Goal: Task Accomplishment & Management: Use online tool/utility

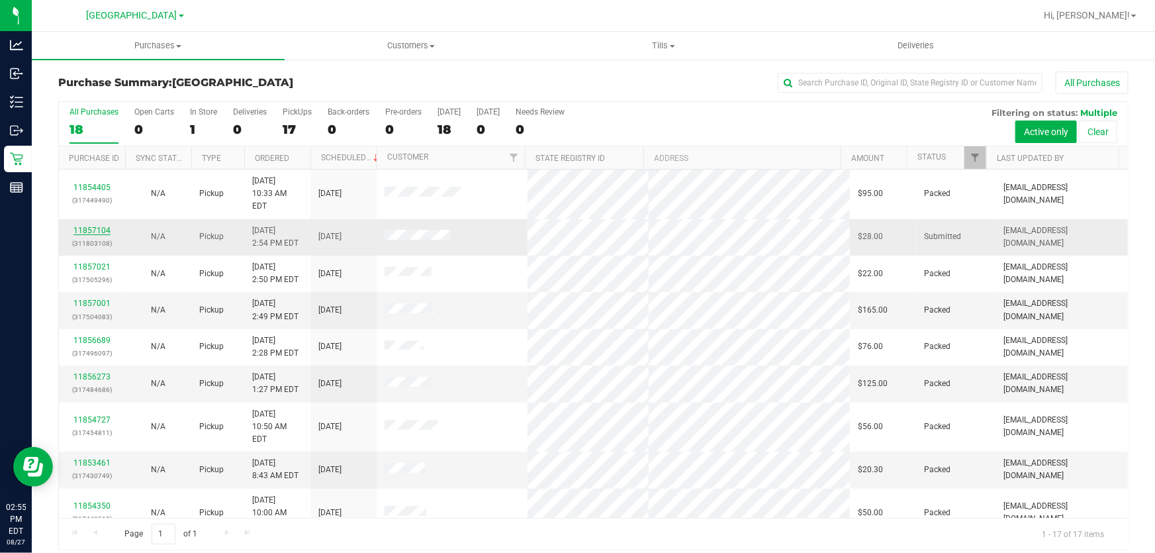
click at [93, 226] on link "11857104" at bounding box center [91, 230] width 37 height 9
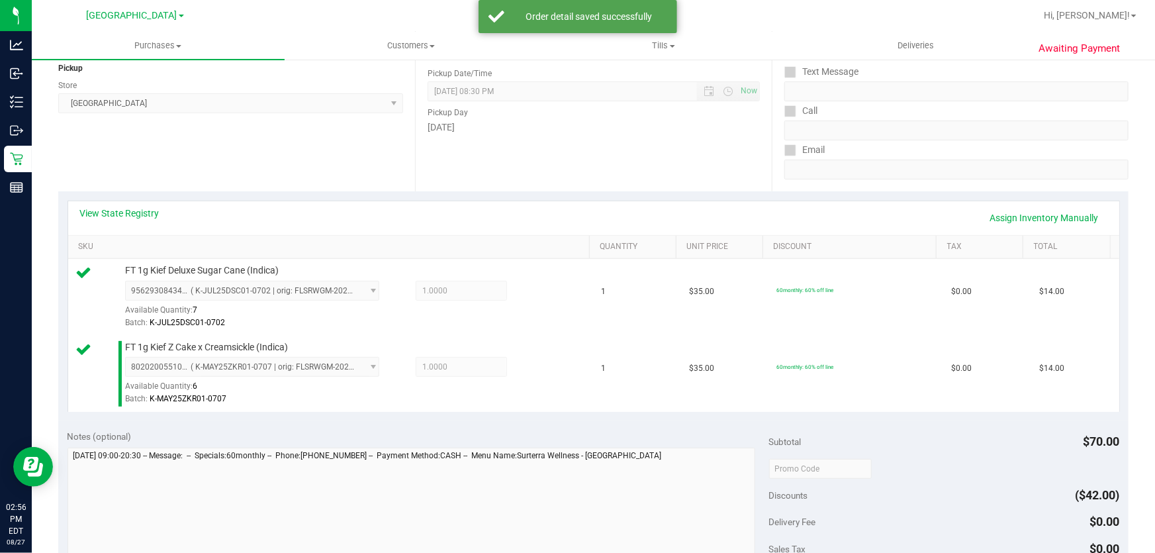
scroll to position [604, 0]
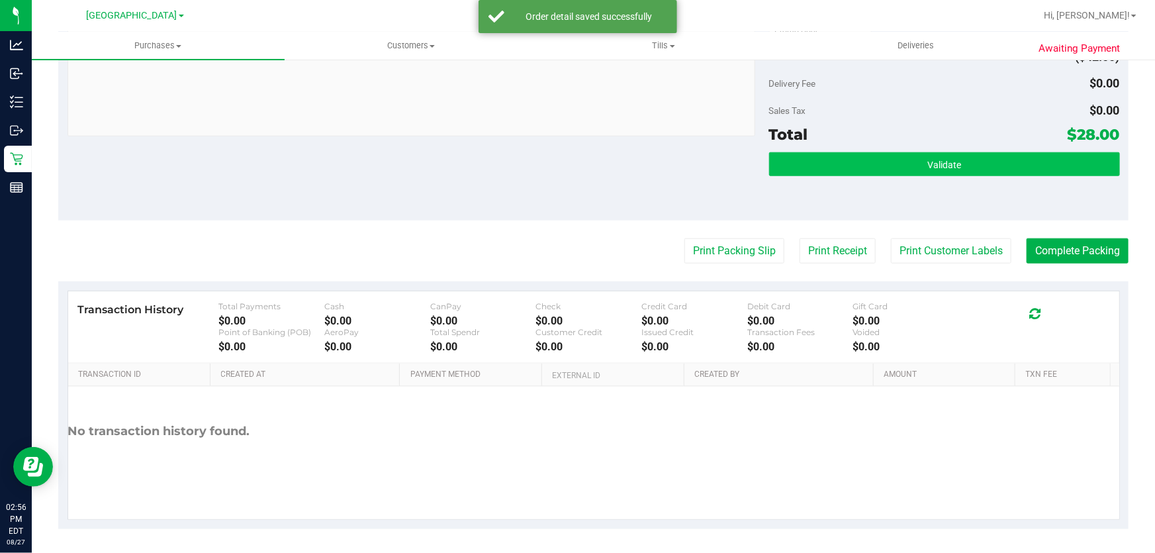
drag, startPoint x: 945, startPoint y: 177, endPoint x: 922, endPoint y: 164, distance: 26.7
click at [945, 176] on div "Validate" at bounding box center [944, 182] width 351 height 60
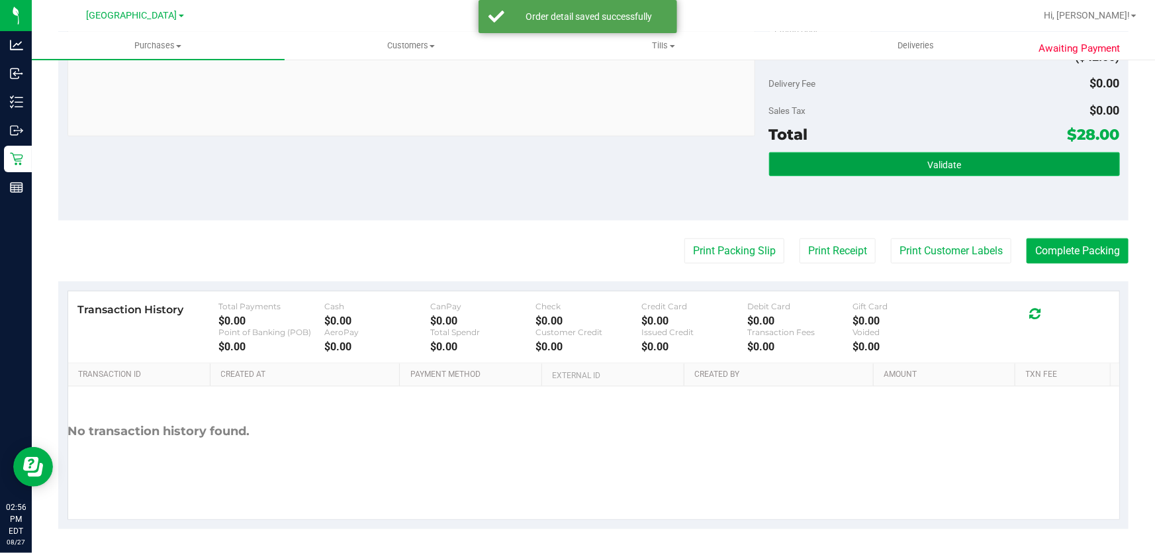
click at [918, 157] on button "Validate" at bounding box center [944, 164] width 351 height 24
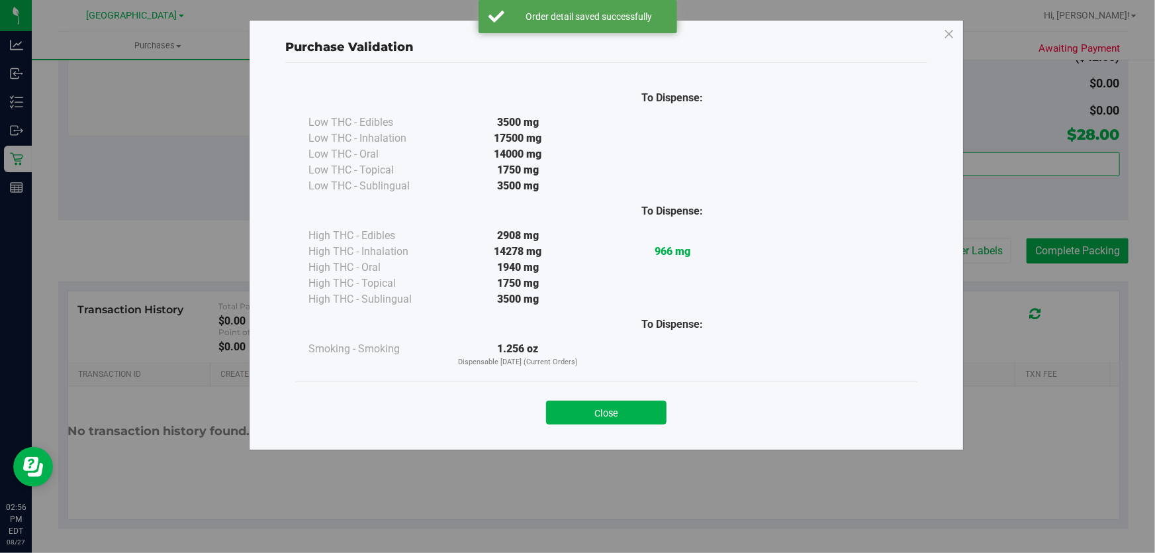
drag, startPoint x: 605, startPoint y: 408, endPoint x: 891, endPoint y: 311, distance: 302.1
click at [610, 407] on button "Close" at bounding box center [606, 413] width 121 height 24
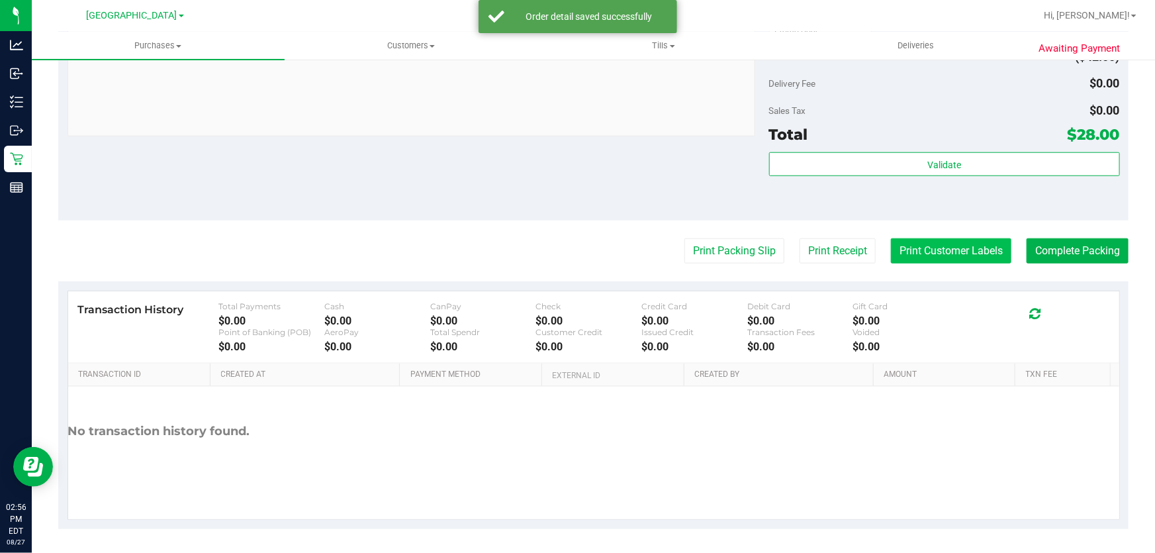
click at [959, 254] on button "Print Customer Labels" at bounding box center [951, 250] width 121 height 25
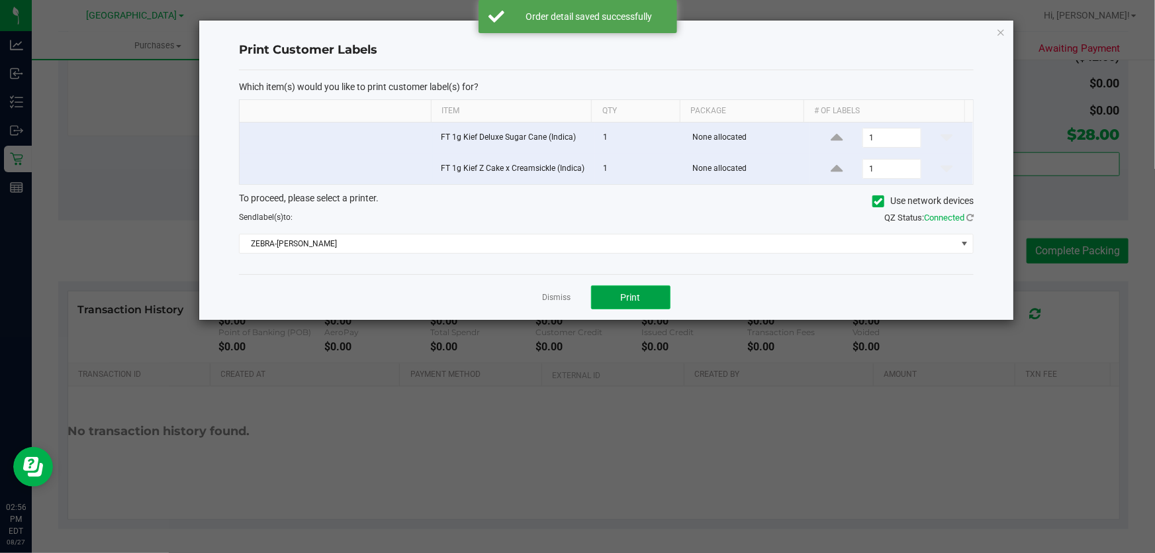
click at [650, 297] on button "Print" at bounding box center [630, 297] width 79 height 24
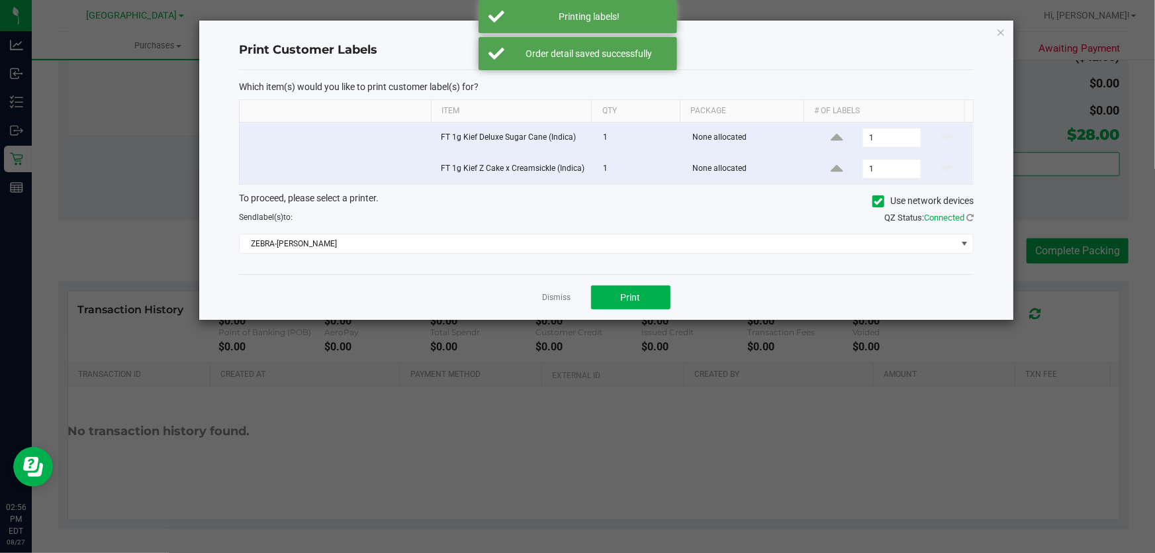
drag, startPoint x: 554, startPoint y: 295, endPoint x: 705, endPoint y: 285, distance: 151.9
click at [558, 295] on link "Dismiss" at bounding box center [557, 297] width 28 height 11
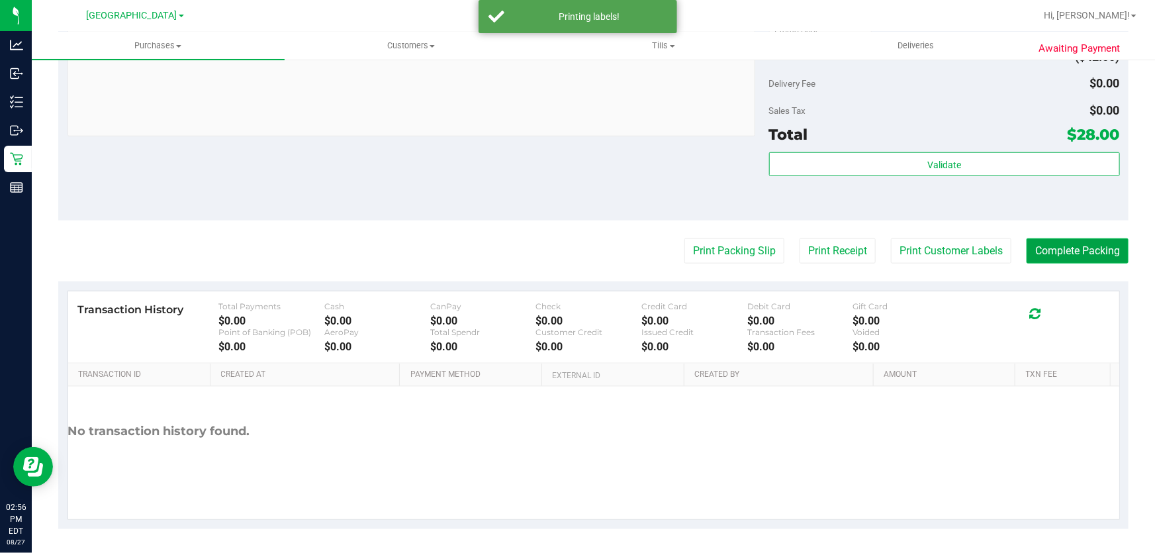
click at [1037, 242] on button "Complete Packing" at bounding box center [1078, 250] width 102 height 25
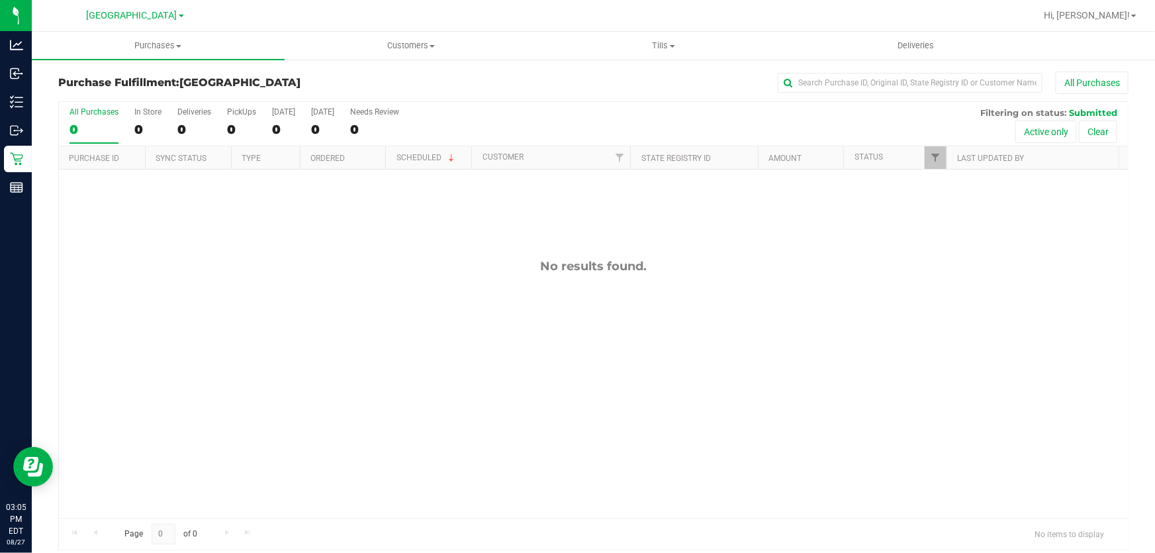
click at [156, 324] on div "No results found." at bounding box center [593, 389] width 1069 height 438
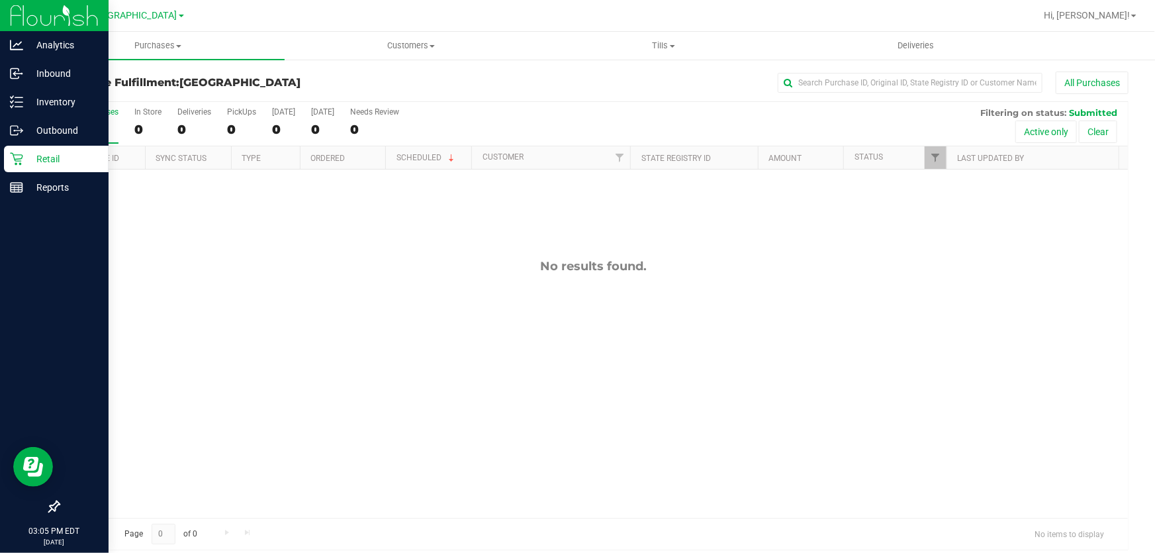
click at [15, 164] on icon at bounding box center [16, 159] width 13 height 13
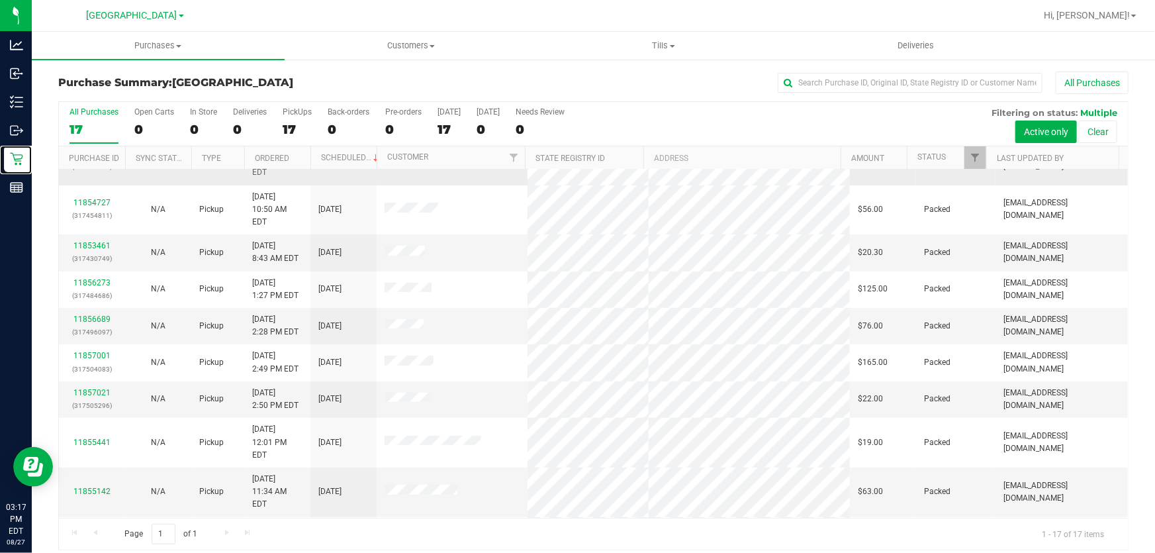
scroll to position [273, 0]
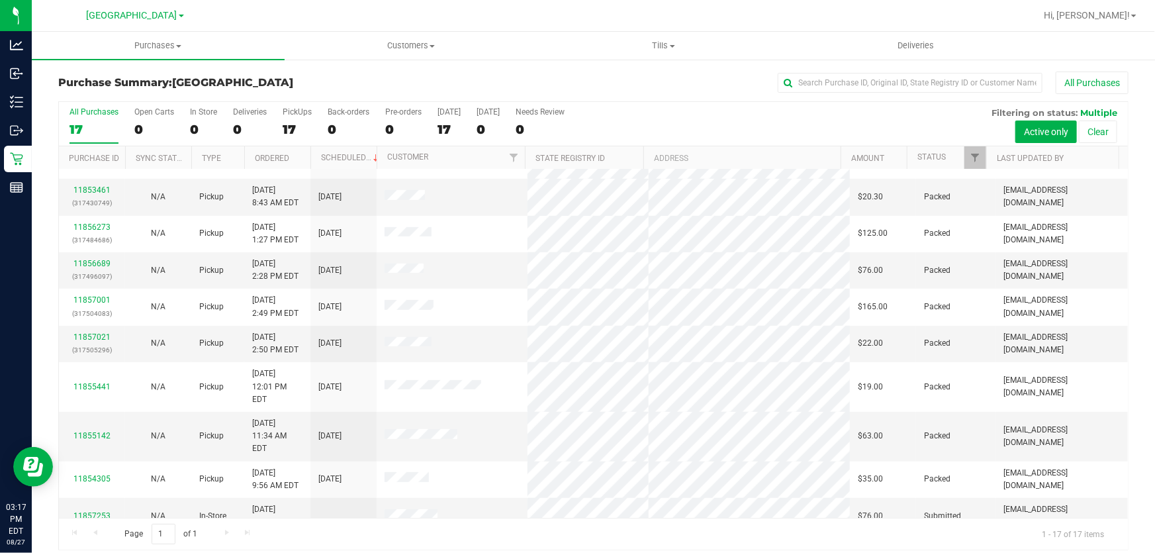
click at [103, 548] on link "11857284" at bounding box center [91, 552] width 37 height 9
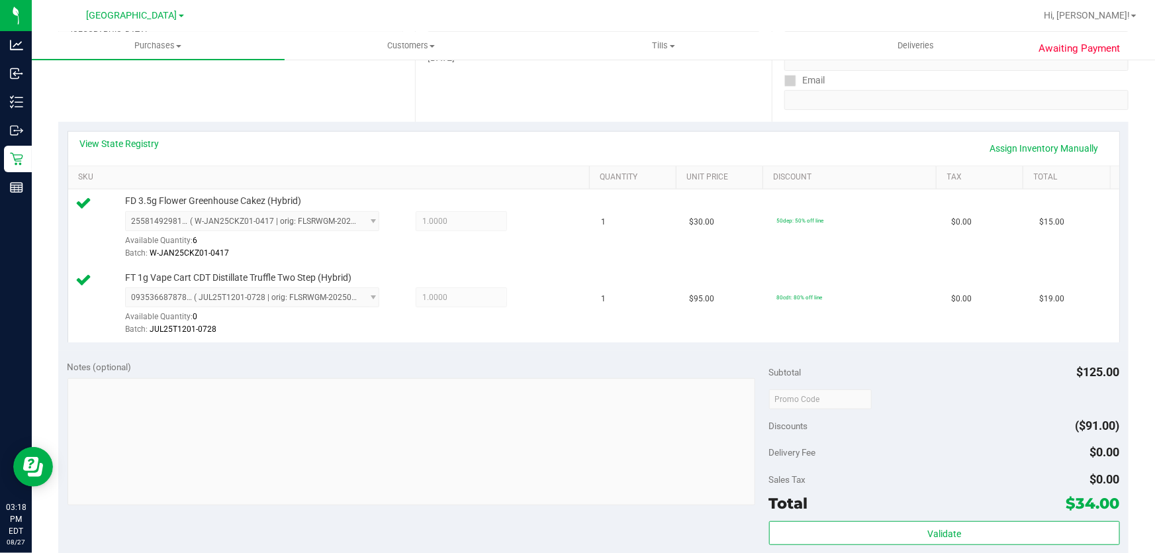
scroll to position [301, 0]
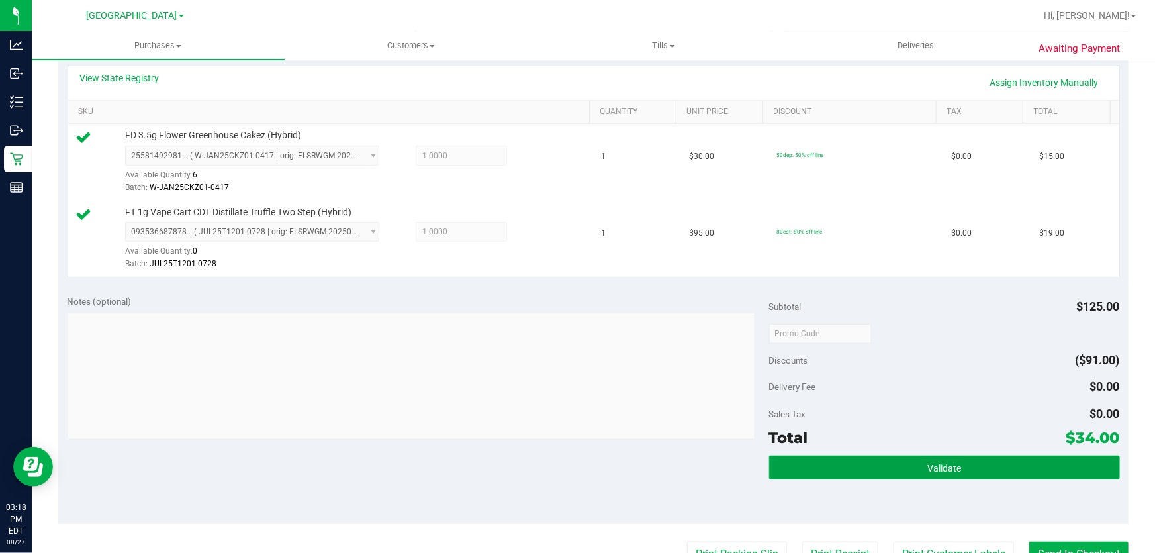
click at [934, 470] on span "Validate" at bounding box center [945, 468] width 34 height 11
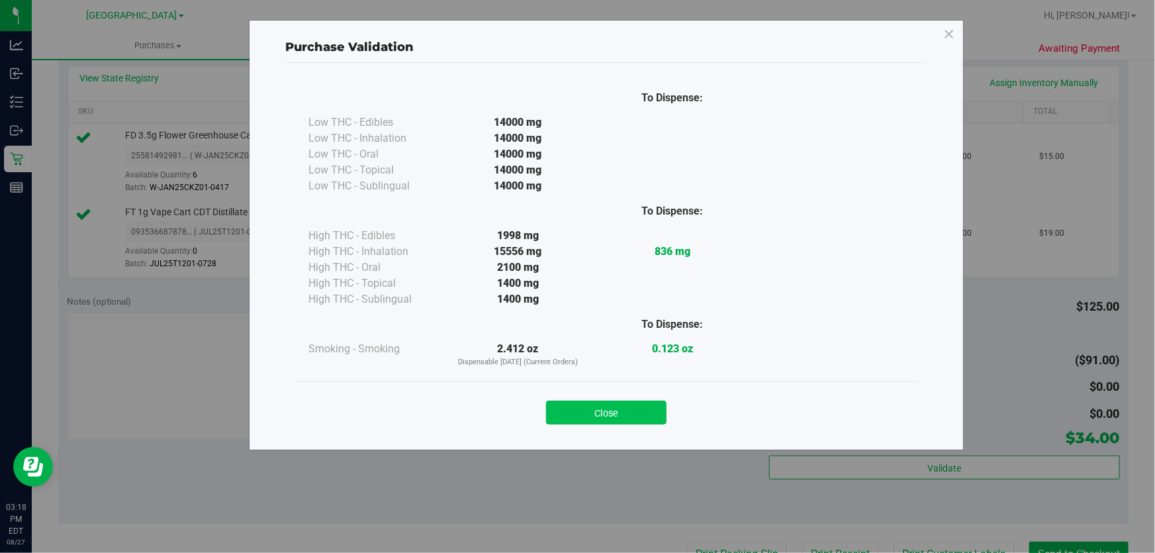
click at [608, 416] on button "Close" at bounding box center [606, 413] width 121 height 24
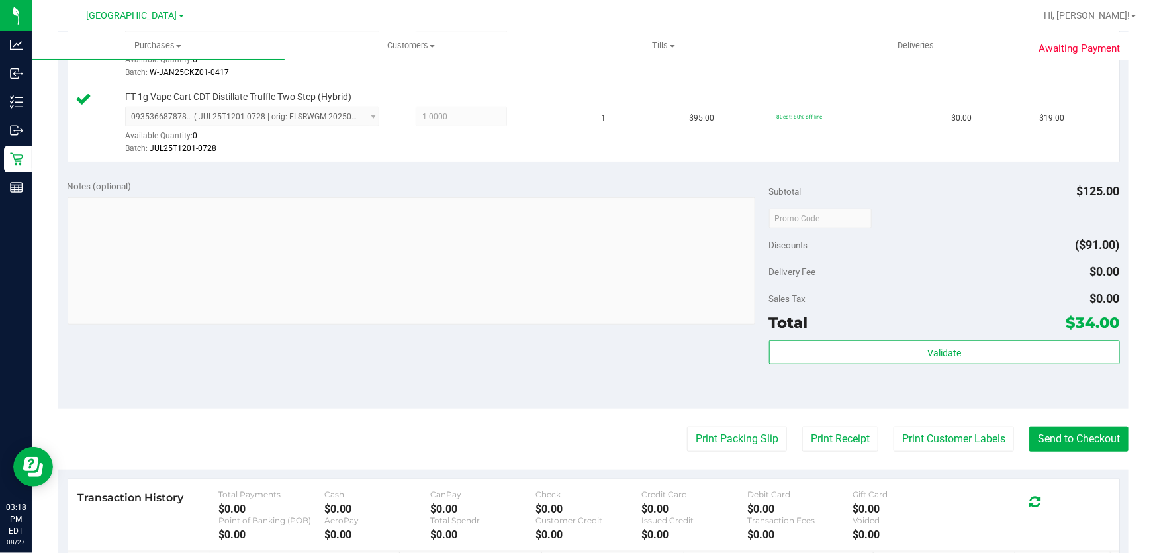
scroll to position [481, 0]
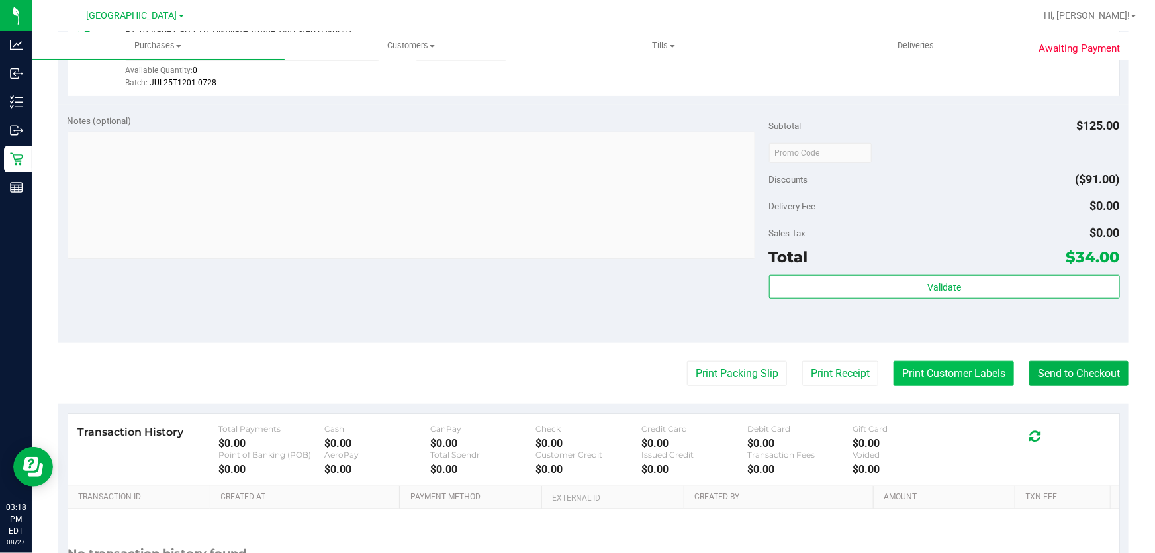
click at [956, 373] on button "Print Customer Labels" at bounding box center [954, 373] width 121 height 25
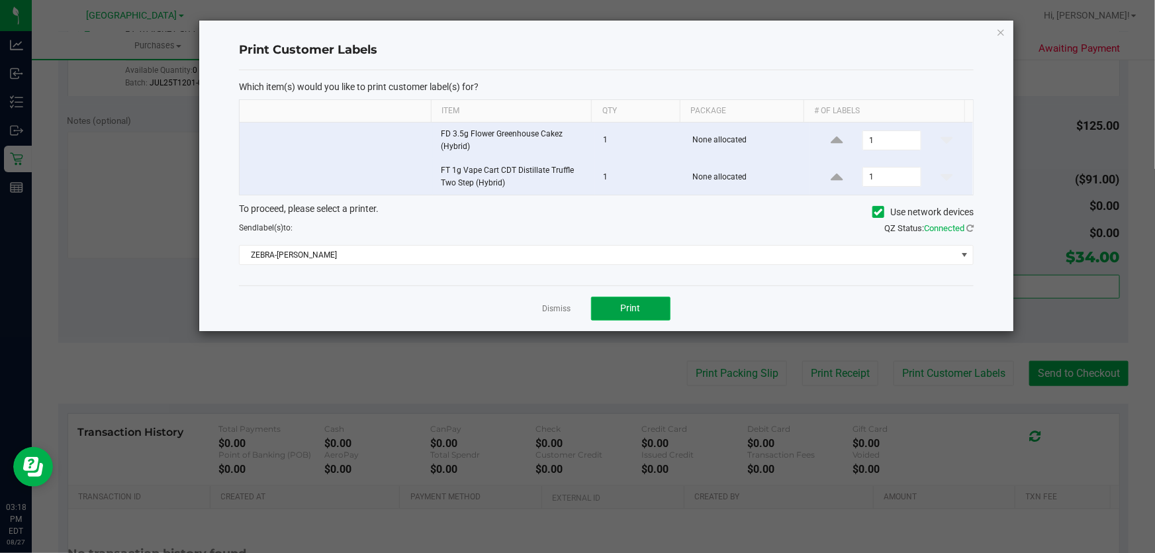
click at [654, 300] on button "Print" at bounding box center [630, 309] width 79 height 24
click at [557, 309] on link "Dismiss" at bounding box center [557, 308] width 28 height 11
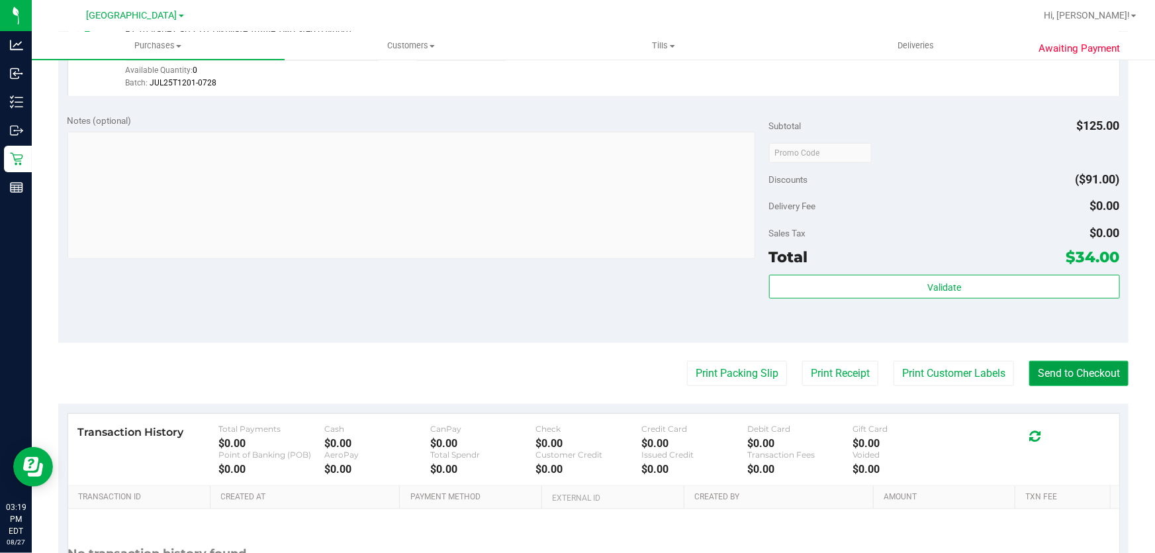
click at [1081, 377] on button "Send to Checkout" at bounding box center [1079, 373] width 99 height 25
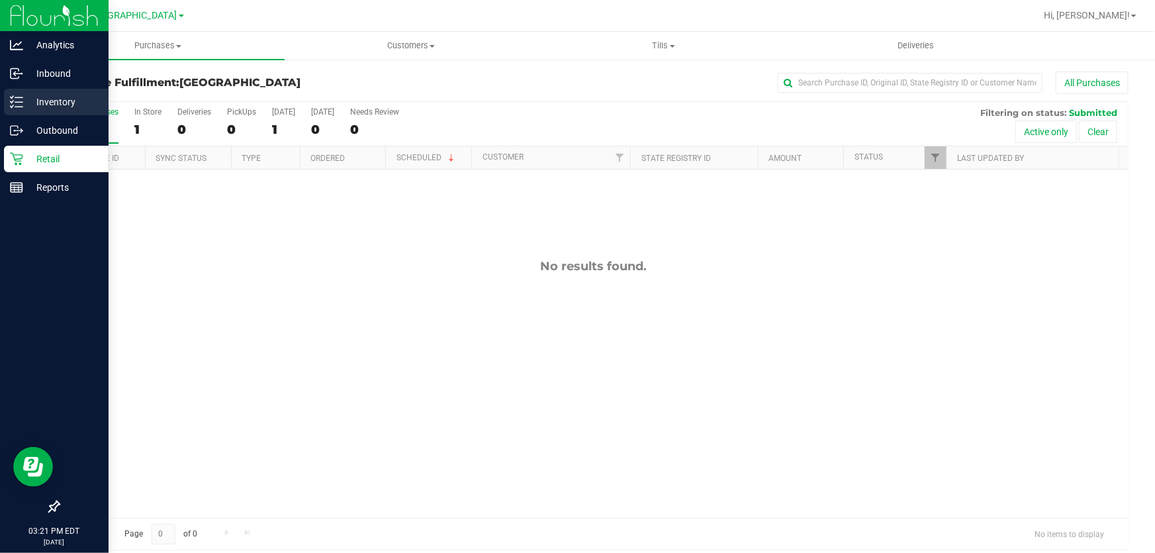
click at [60, 97] on p "Inventory" at bounding box center [62, 102] width 79 height 16
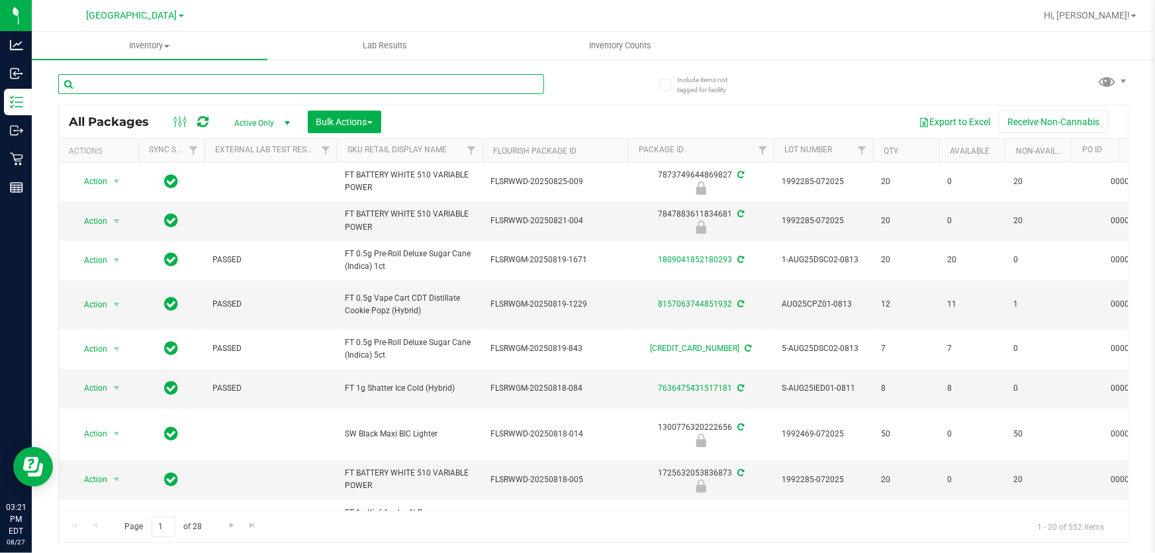
click at [168, 81] on input "text" at bounding box center [301, 84] width 486 height 20
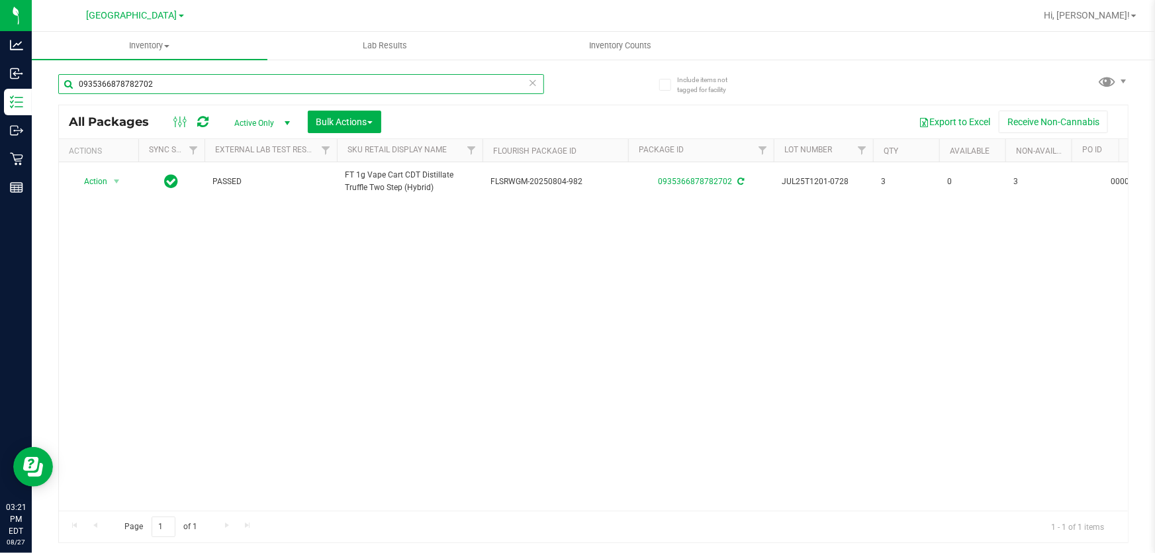
type input "0935366878782702"
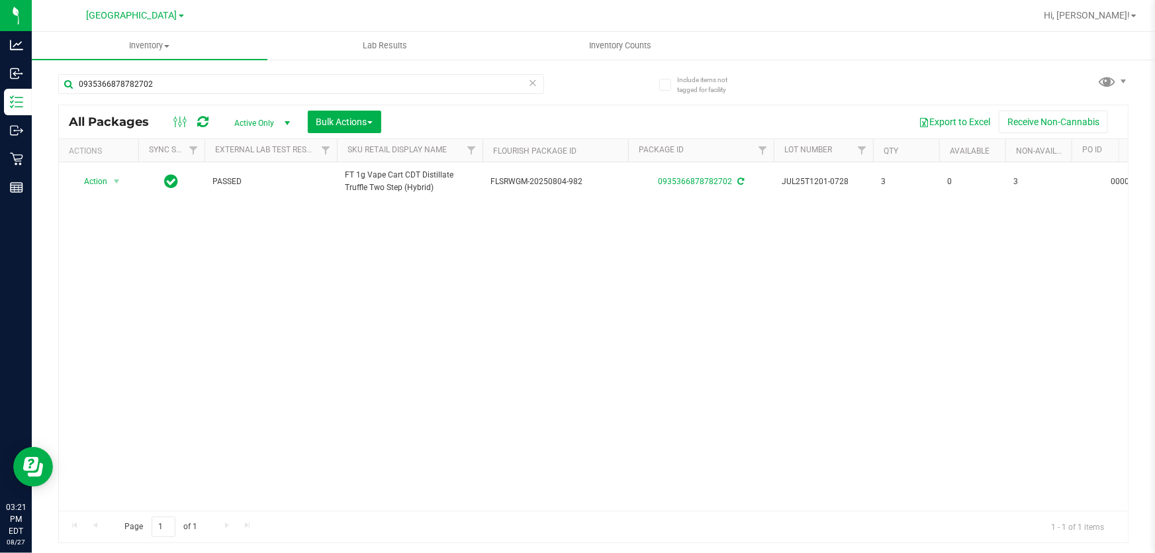
click at [534, 79] on icon at bounding box center [532, 82] width 9 height 16
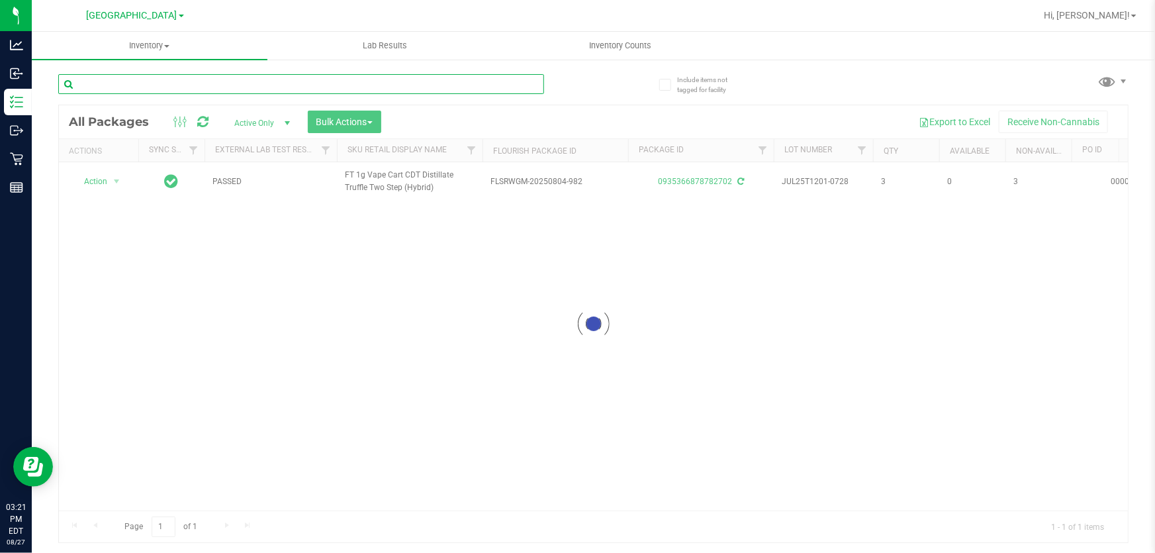
click at [267, 83] on input "text" at bounding box center [301, 84] width 486 height 20
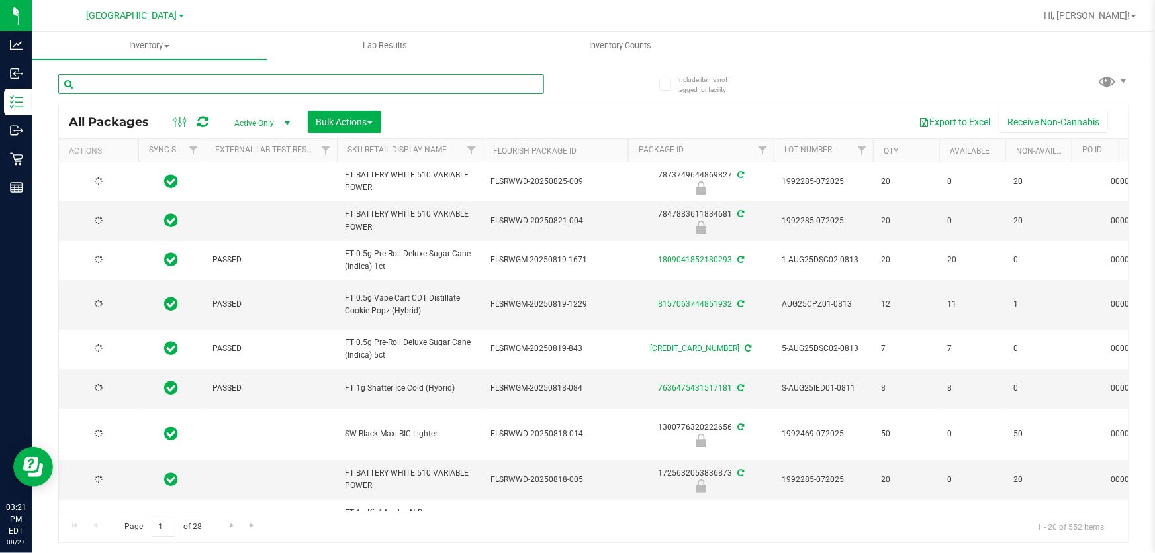
click at [267, 83] on input "text" at bounding box center [301, 84] width 486 height 20
type input "[DATE]"
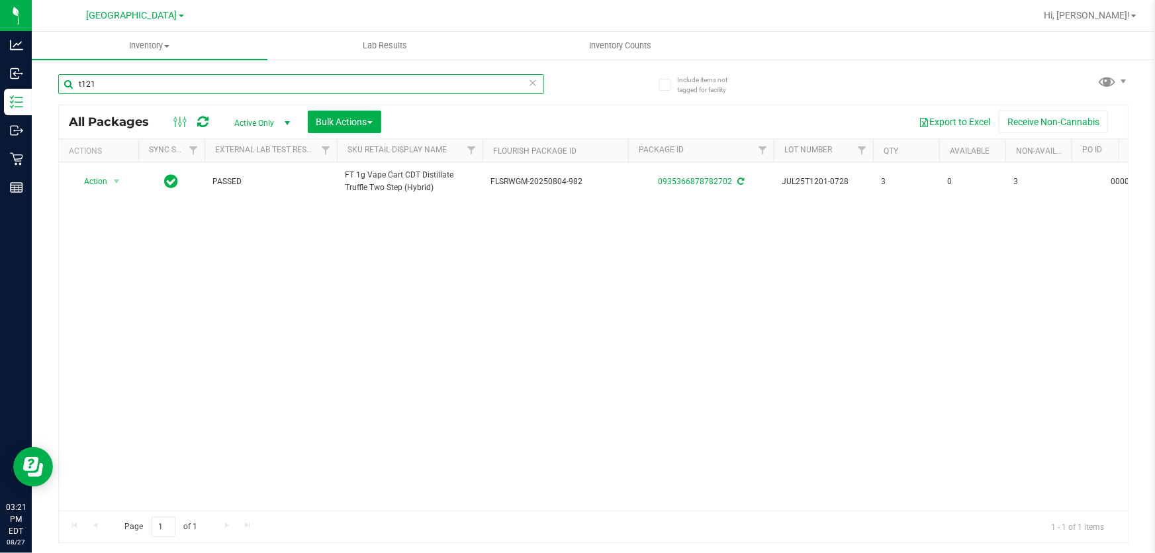
type input "t121"
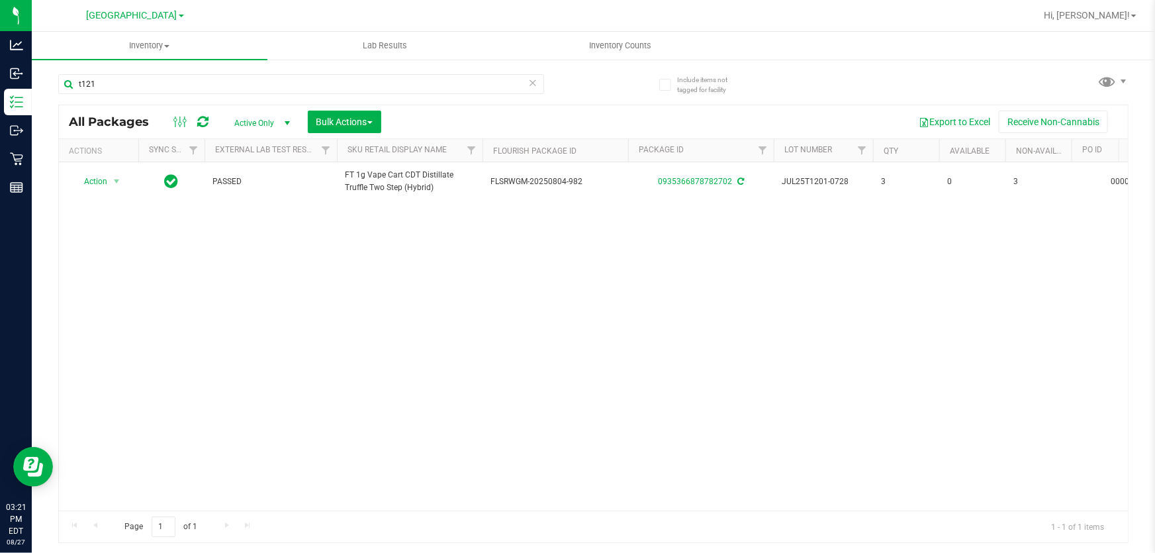
click at [532, 83] on icon at bounding box center [532, 82] width 9 height 16
